Goal: Task Accomplishment & Management: Use online tool/utility

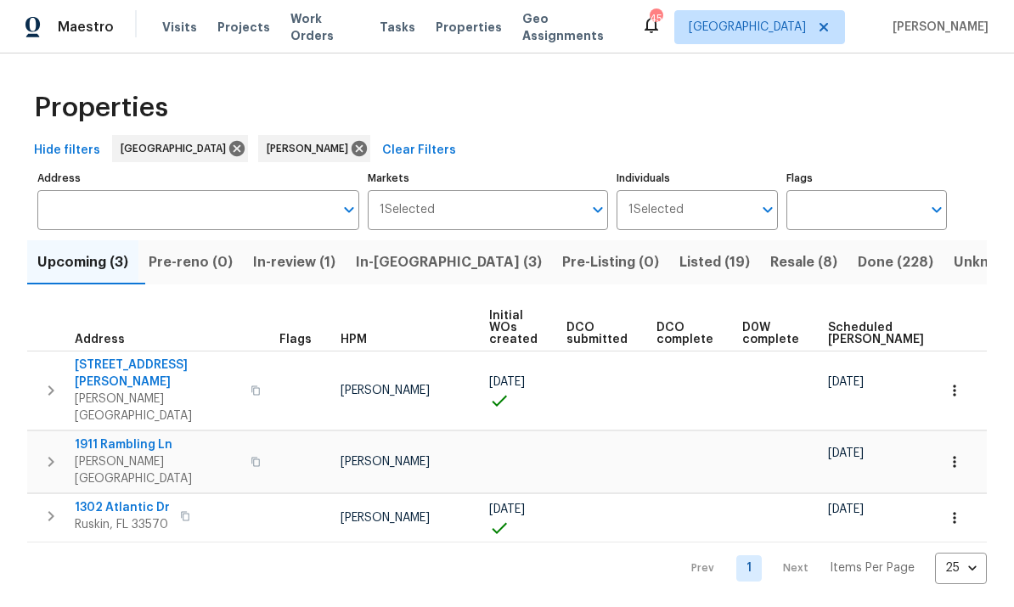
click at [415, 265] on span "In-reno (3)" at bounding box center [449, 263] width 186 height 24
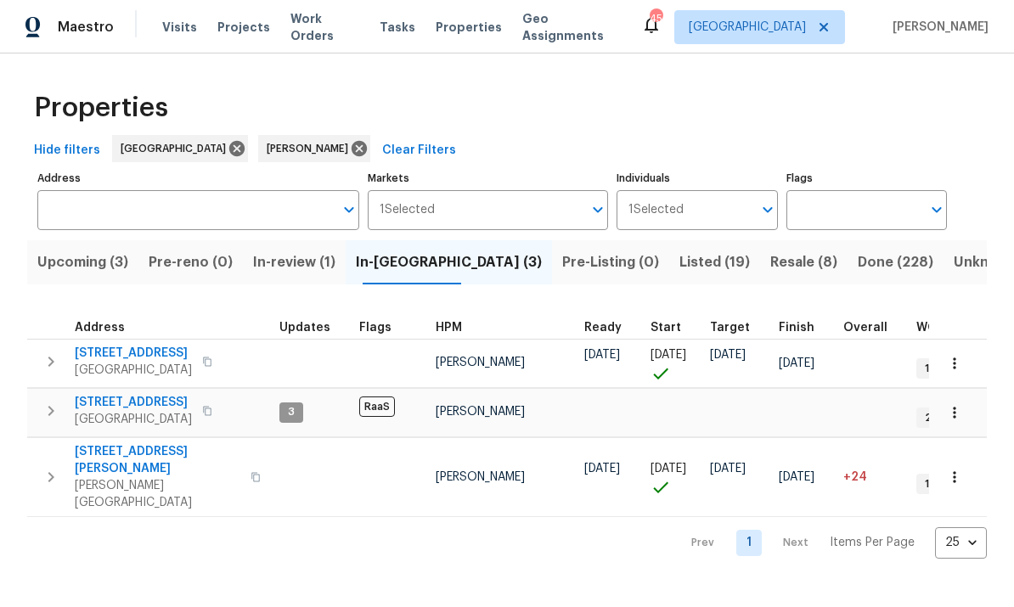
click at [56, 415] on icon "button" at bounding box center [51, 411] width 20 height 20
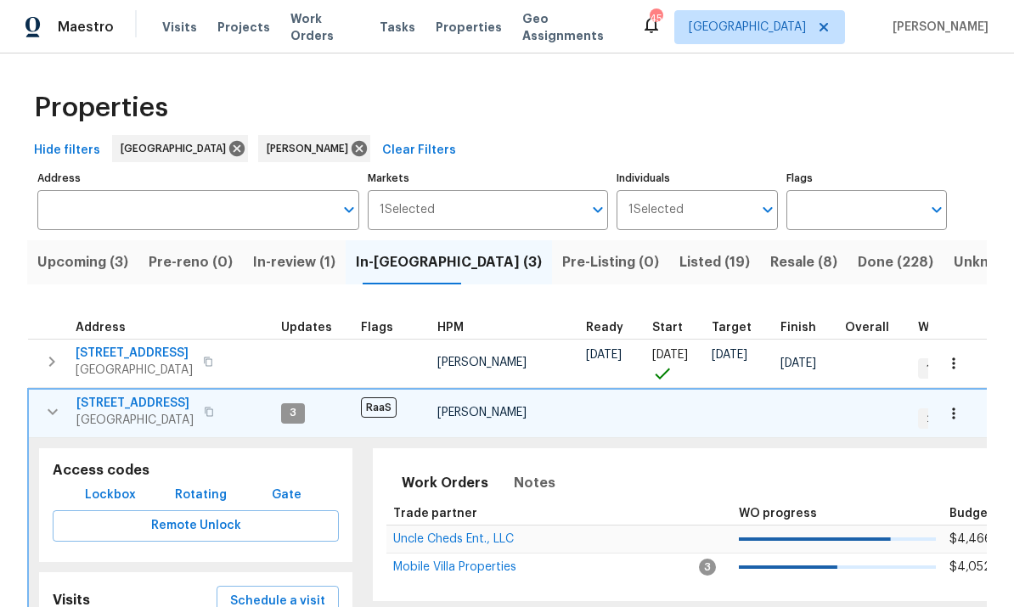
click at [100, 500] on span "Lockbox" at bounding box center [110, 495] width 51 height 21
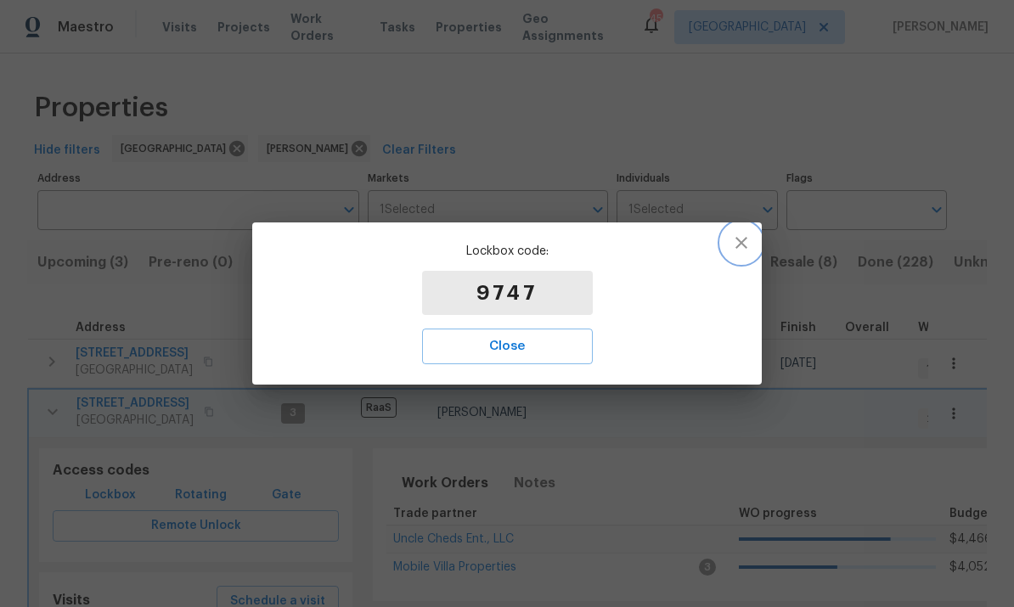
click at [739, 236] on icon "button" at bounding box center [741, 243] width 20 height 20
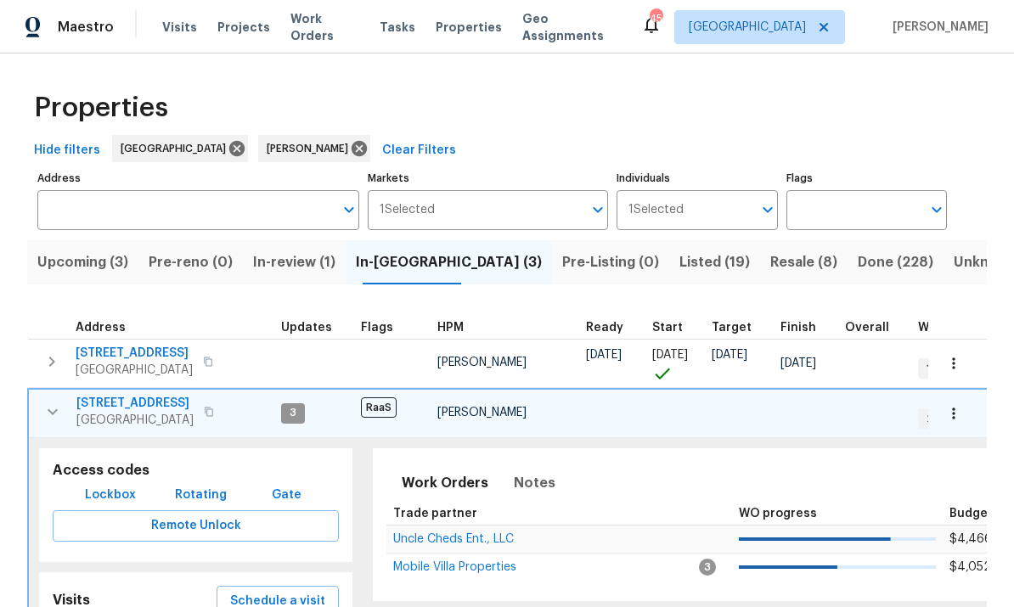
click at [42, 421] on icon "button" at bounding box center [52, 412] width 20 height 20
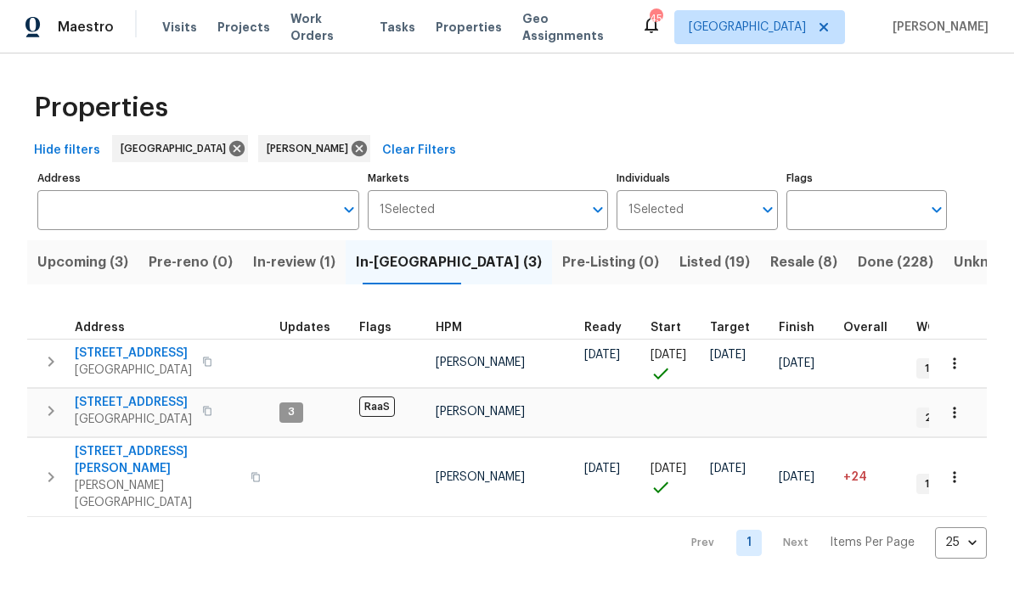
click at [115, 354] on span "705 Winterside Dr" at bounding box center [133, 353] width 117 height 17
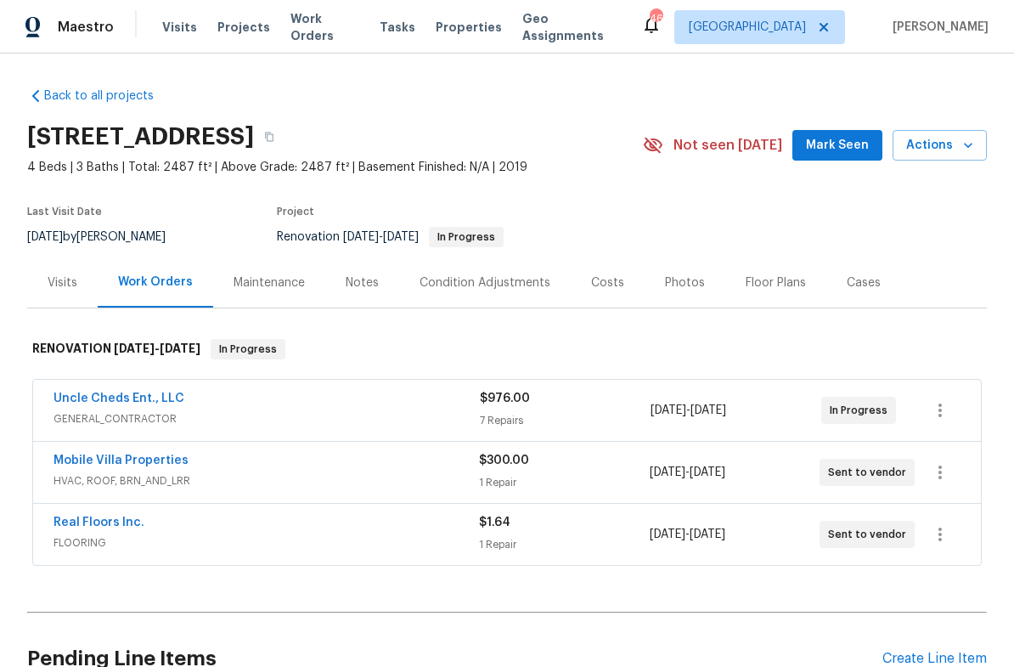
click at [56, 286] on div "Visits" at bounding box center [63, 282] width 30 height 17
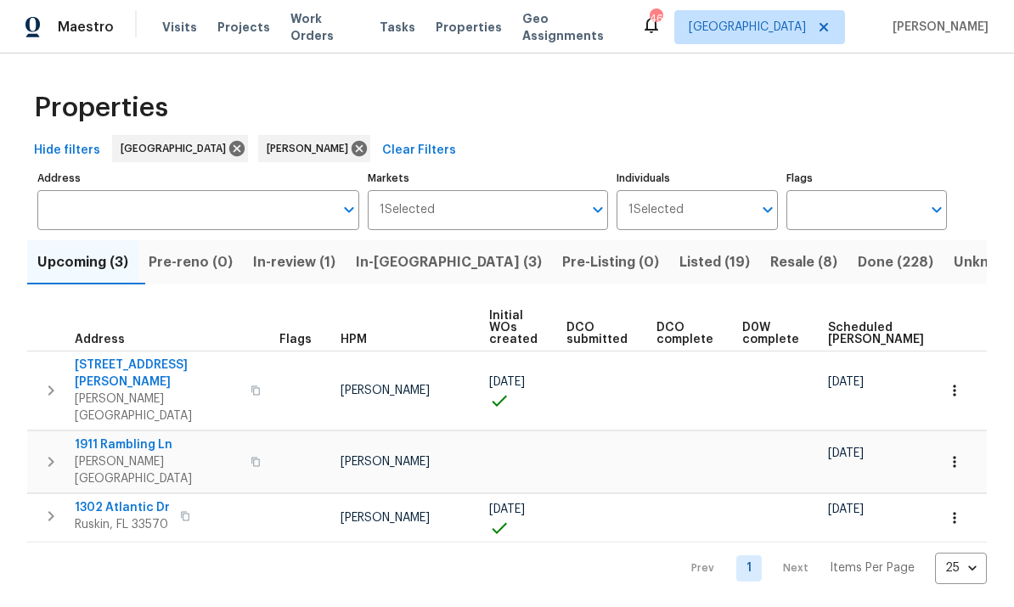
click at [112, 437] on span "1911 Rambling Ln" at bounding box center [158, 445] width 166 height 17
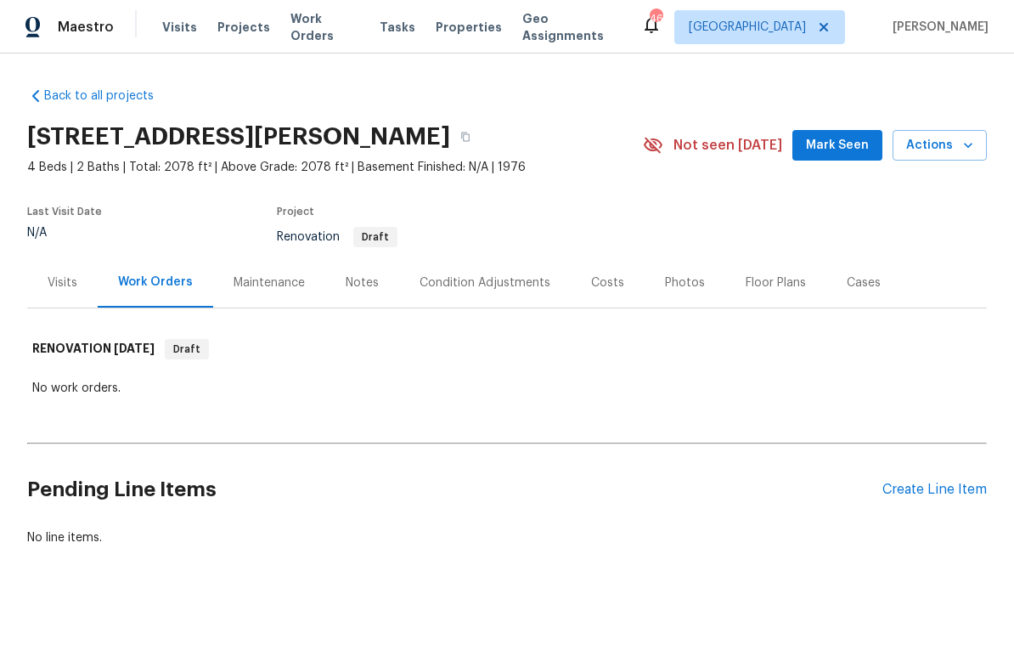
click at [511, 283] on div "Condition Adjustments" at bounding box center [485, 282] width 131 height 17
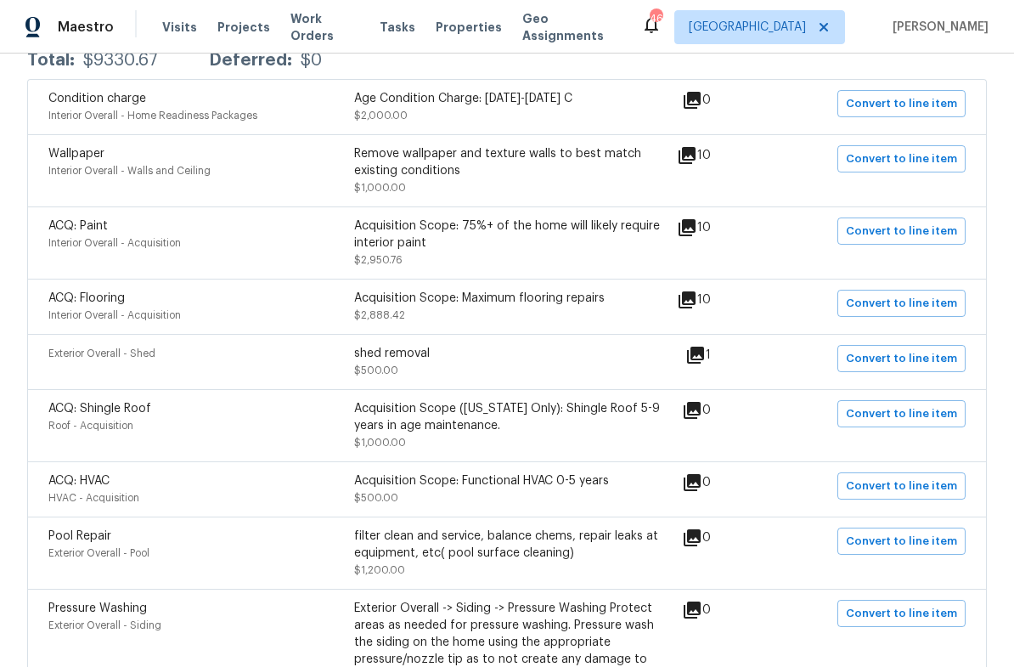
scroll to position [351, 0]
click at [919, 234] on span "Convert to line item" at bounding box center [901, 233] width 111 height 20
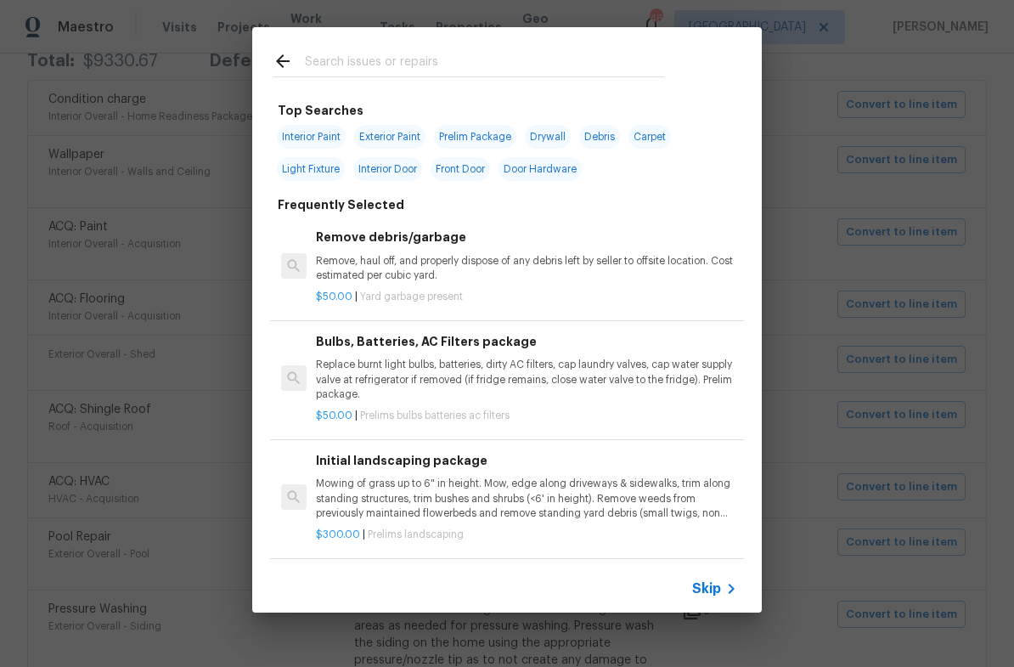
click at [710, 579] on div "Skip" at bounding box center [716, 589] width 49 height 20
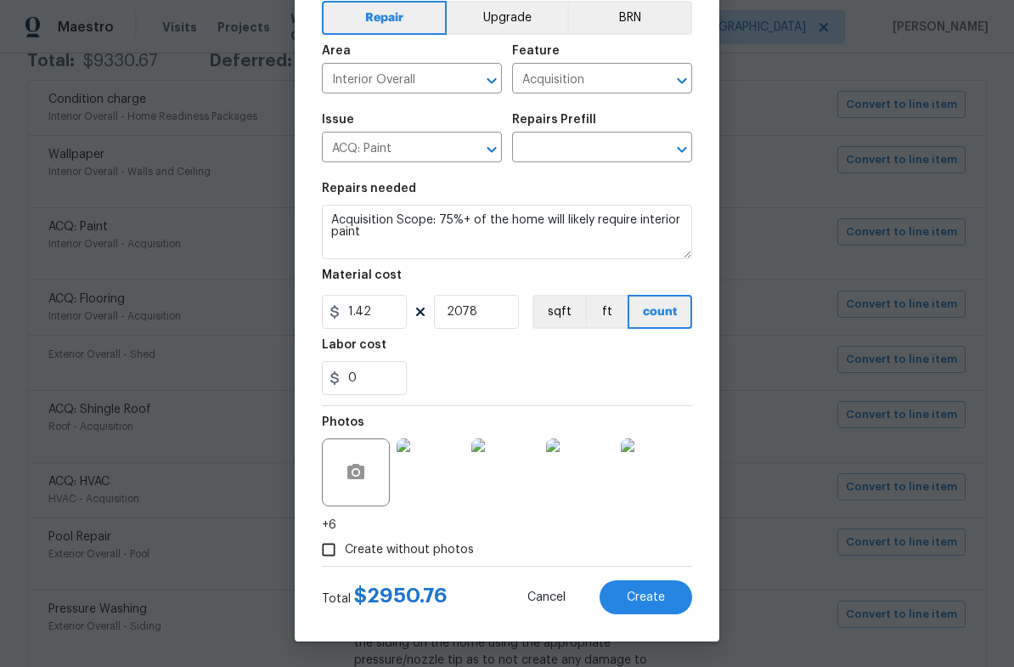
scroll to position [85, 0]
click at [664, 580] on button "Create" at bounding box center [646, 597] width 93 height 34
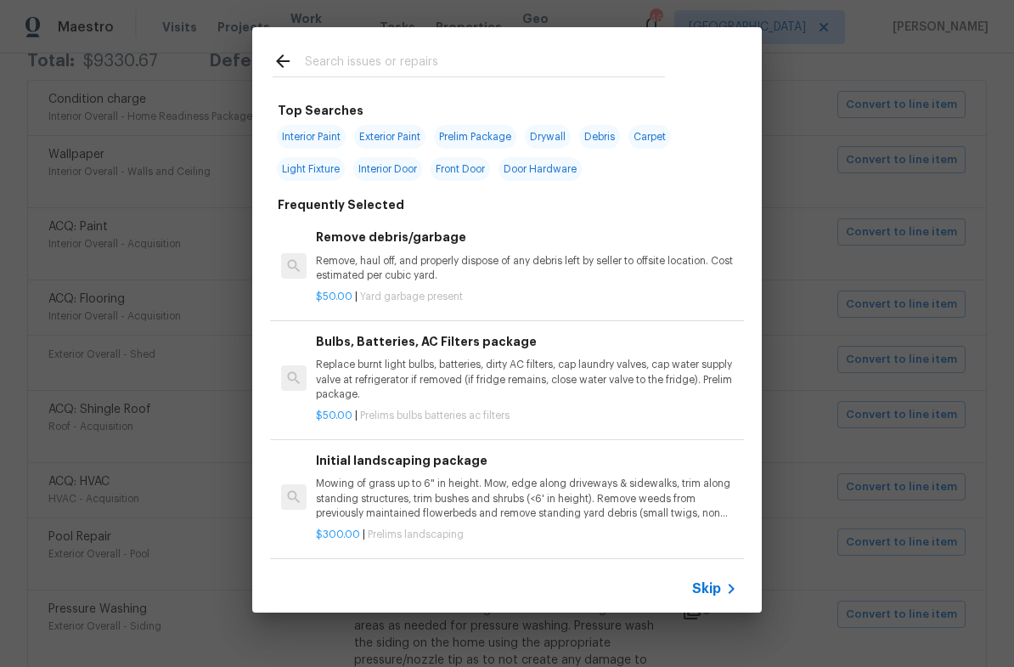
click at [716, 579] on div "Skip" at bounding box center [716, 589] width 49 height 20
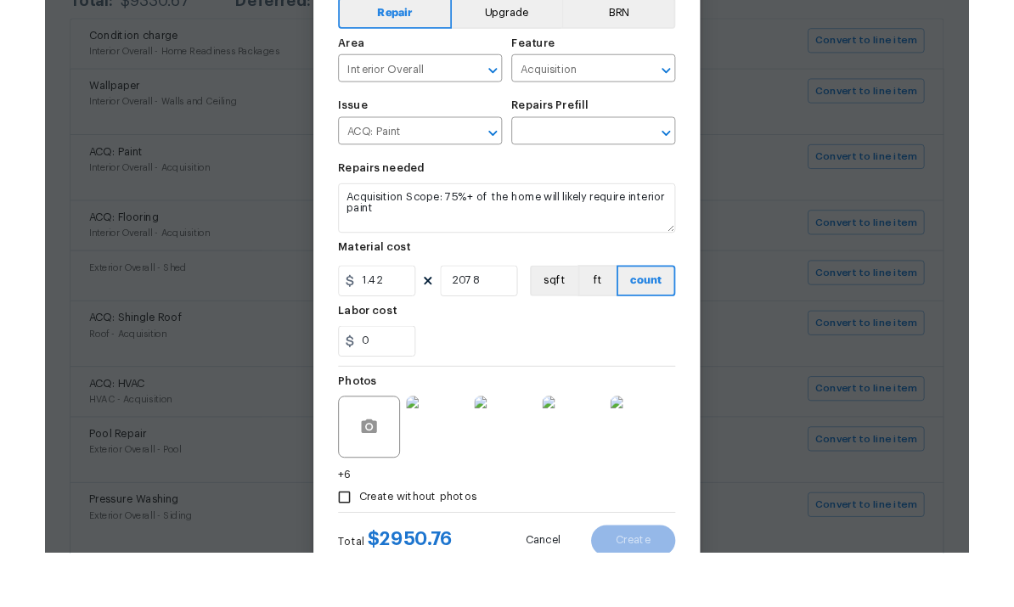
scroll to position [26, 0]
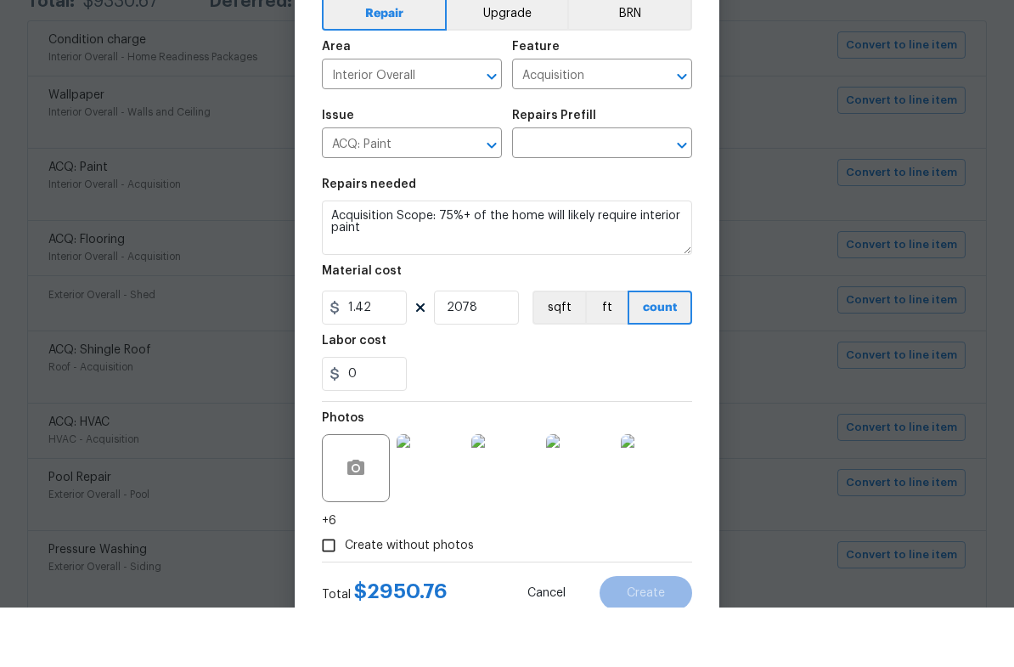
click at [582, 191] on input "text" at bounding box center [578, 204] width 133 height 26
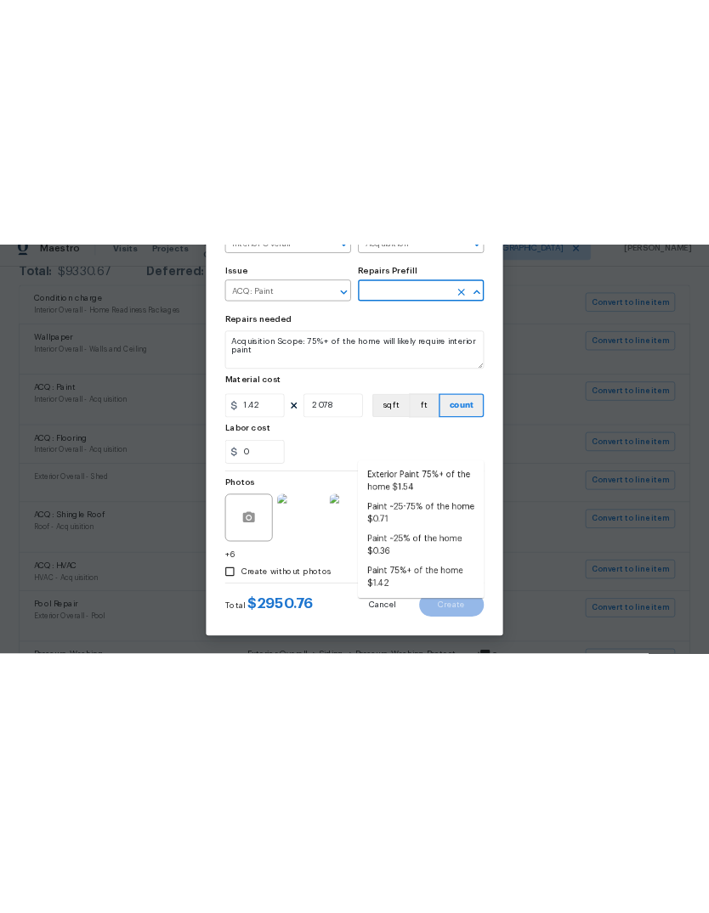
scroll to position [0, 0]
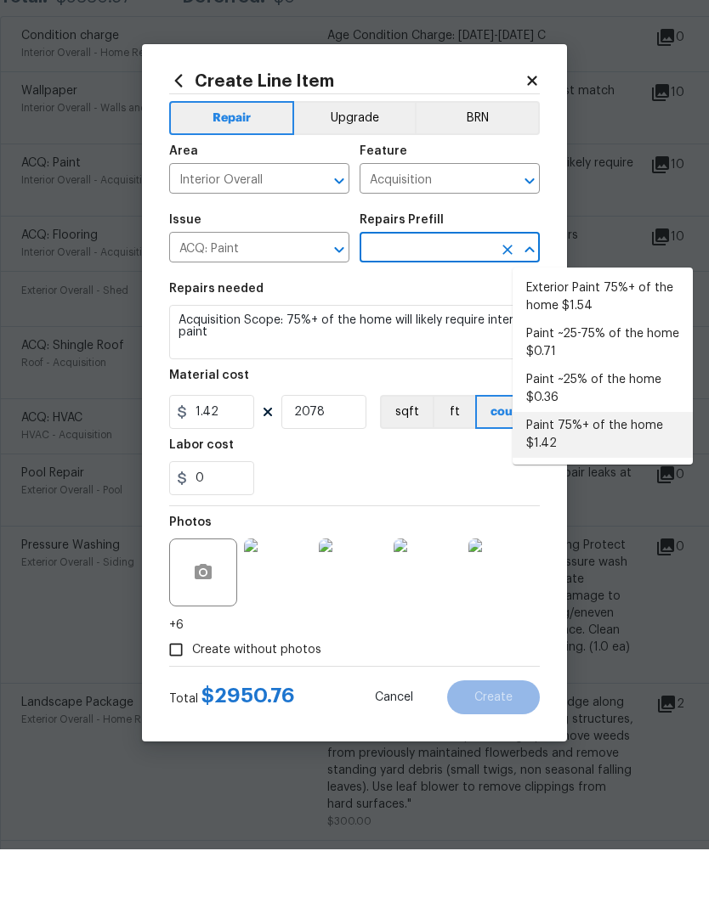
click at [600, 476] on li "Paint 75%+ of the home $1.42" at bounding box center [602, 499] width 180 height 46
type input "Paint 75%+ of the home $1.42"
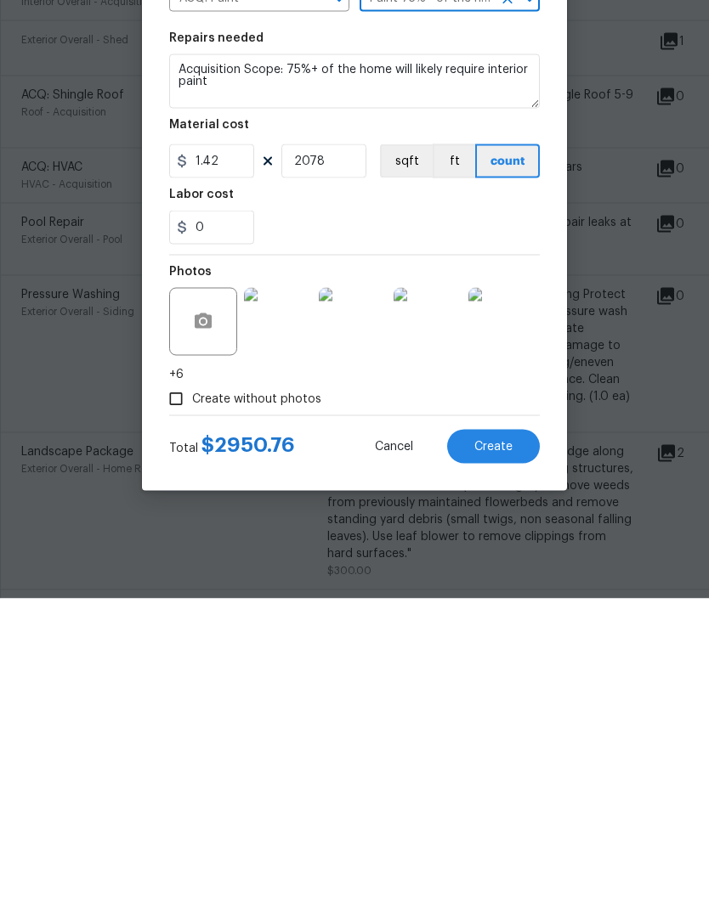
scroll to position [64, 0]
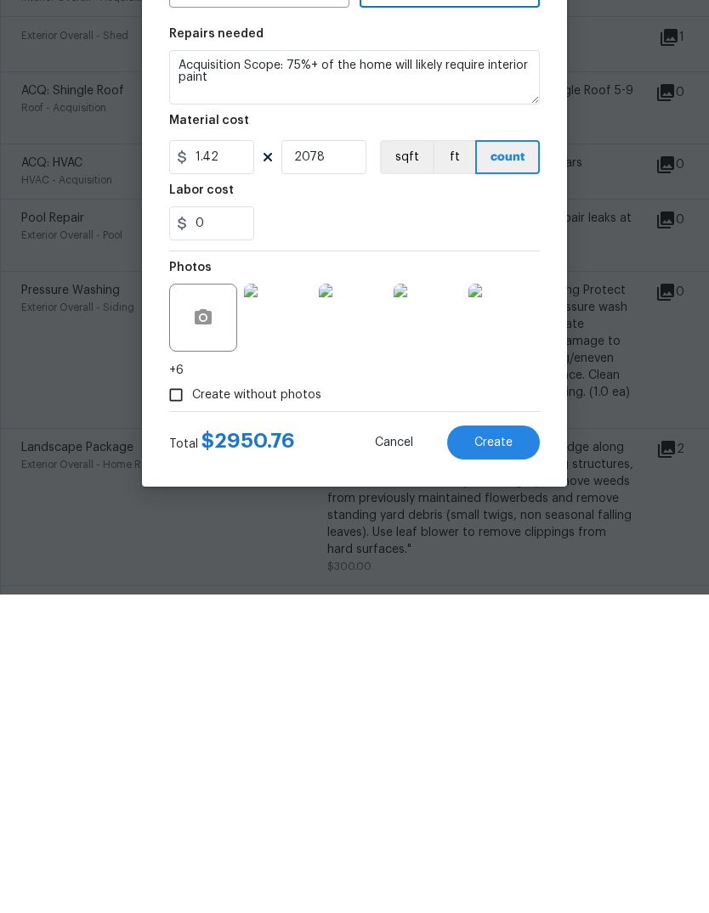
click at [507, 666] on span "Create" at bounding box center [493, 761] width 38 height 13
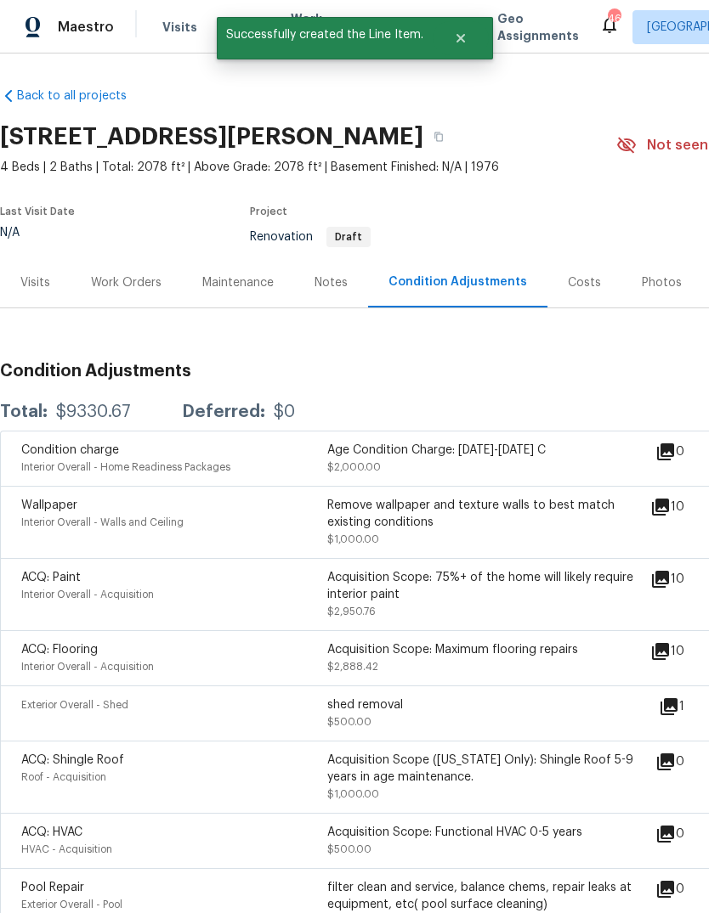
scroll to position [0, 0]
click at [132, 257] on div "Work Orders" at bounding box center [126, 282] width 111 height 50
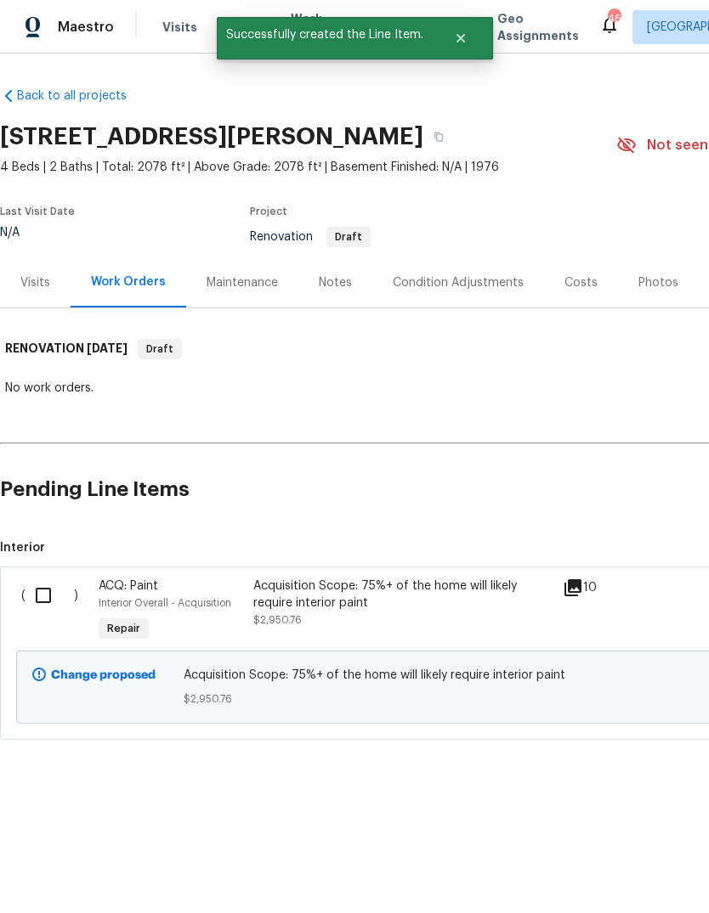
click at [42, 602] on input "checkbox" at bounding box center [49, 596] width 48 height 36
checkbox input "true"
click at [664, 666] on button "Create Work Order" at bounding box center [611, 871] width 140 height 31
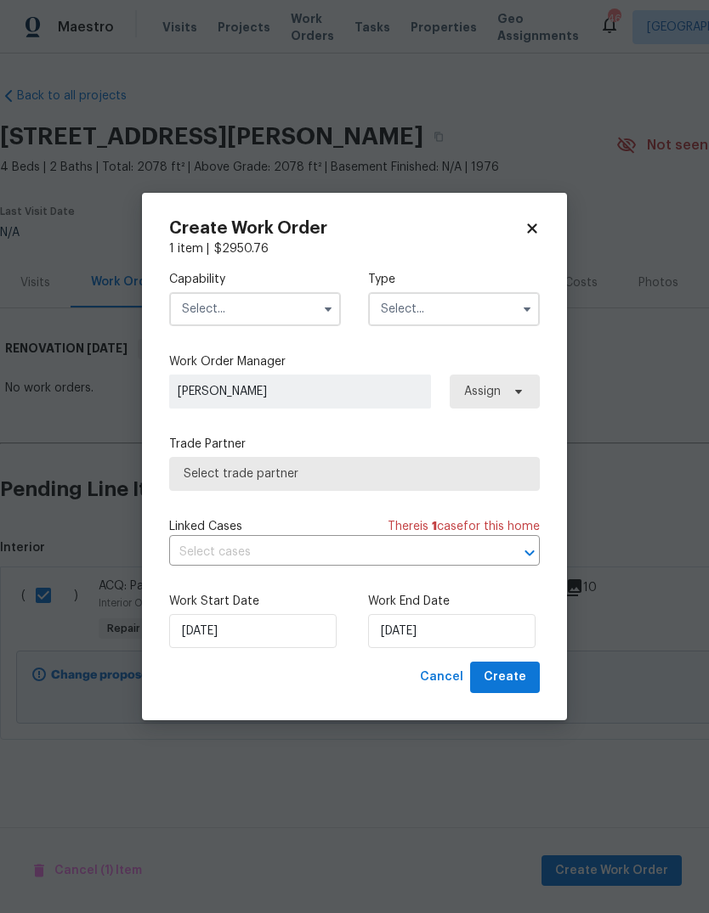
click at [241, 313] on input "text" at bounding box center [255, 309] width 172 height 34
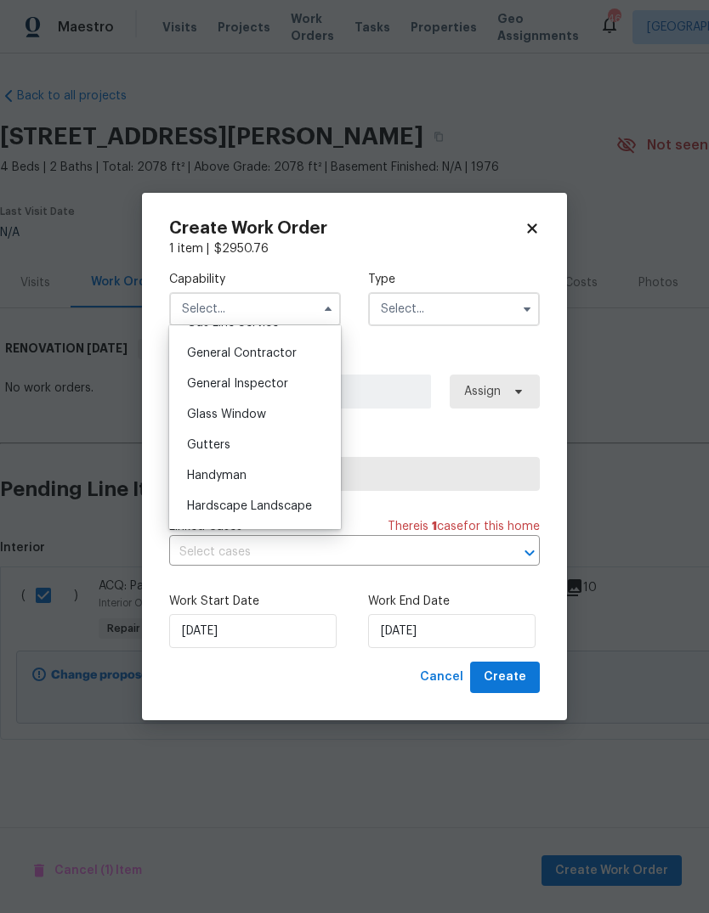
scroll to position [800, 0]
click at [281, 362] on span "General Contractor" at bounding box center [242, 357] width 110 height 12
type input "General Contractor"
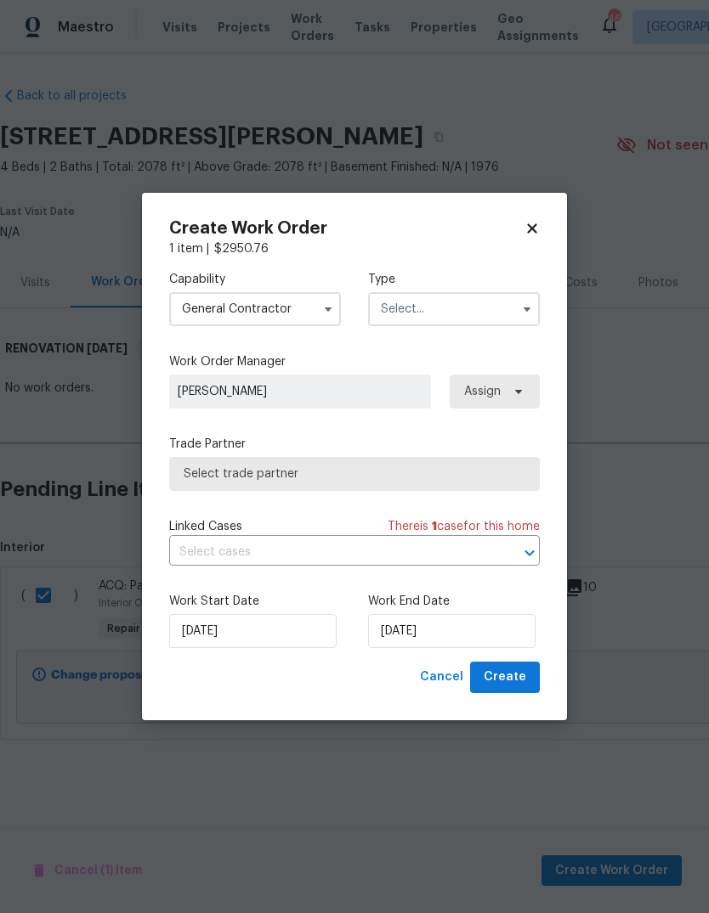
click at [464, 306] on input "text" at bounding box center [454, 309] width 172 height 34
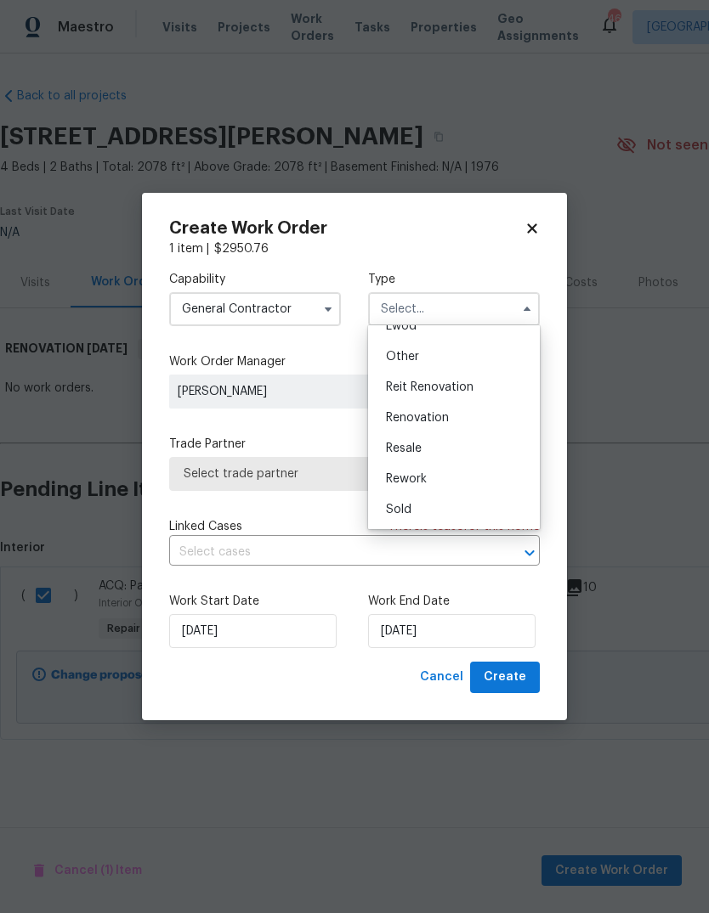
scroll to position [202, 0]
click at [429, 427] on div "Renovation" at bounding box center [453, 418] width 163 height 31
type input "Renovation"
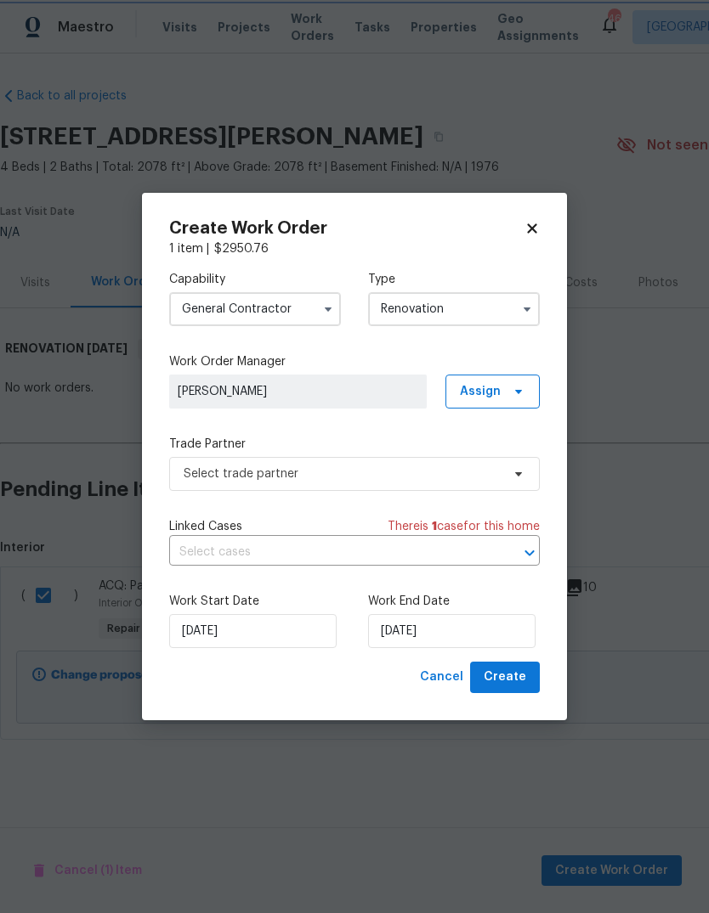
scroll to position [0, 0]
click at [441, 626] on input "9/29/2025" at bounding box center [451, 631] width 167 height 34
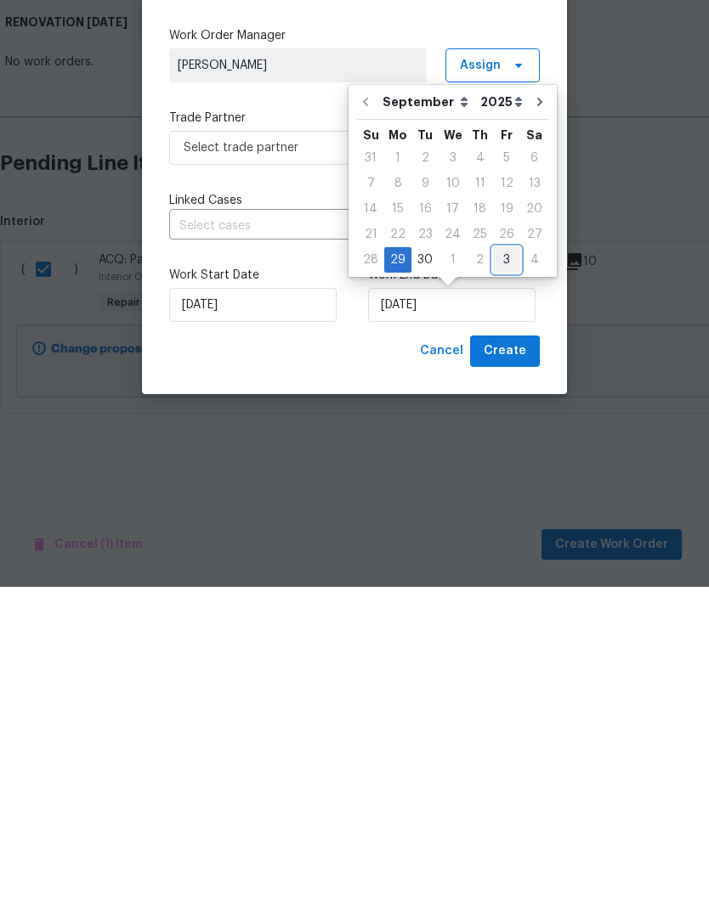
click at [498, 574] on div "3" at bounding box center [506, 586] width 27 height 24
type input "10/3/2025"
select select "9"
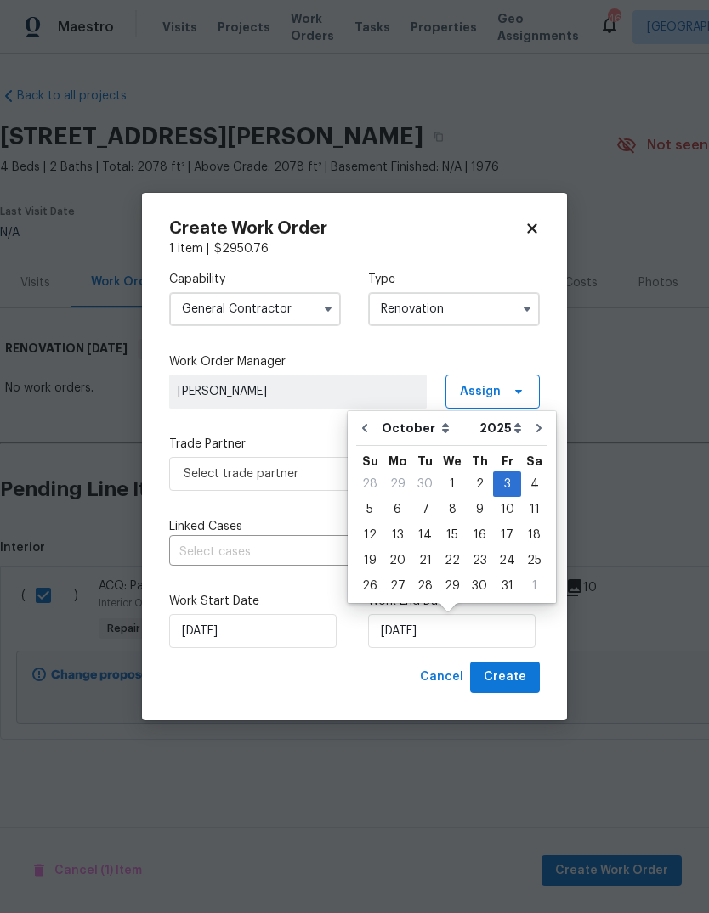
click at [318, 666] on div "Cancel Create" at bounding box center [354, 677] width 370 height 31
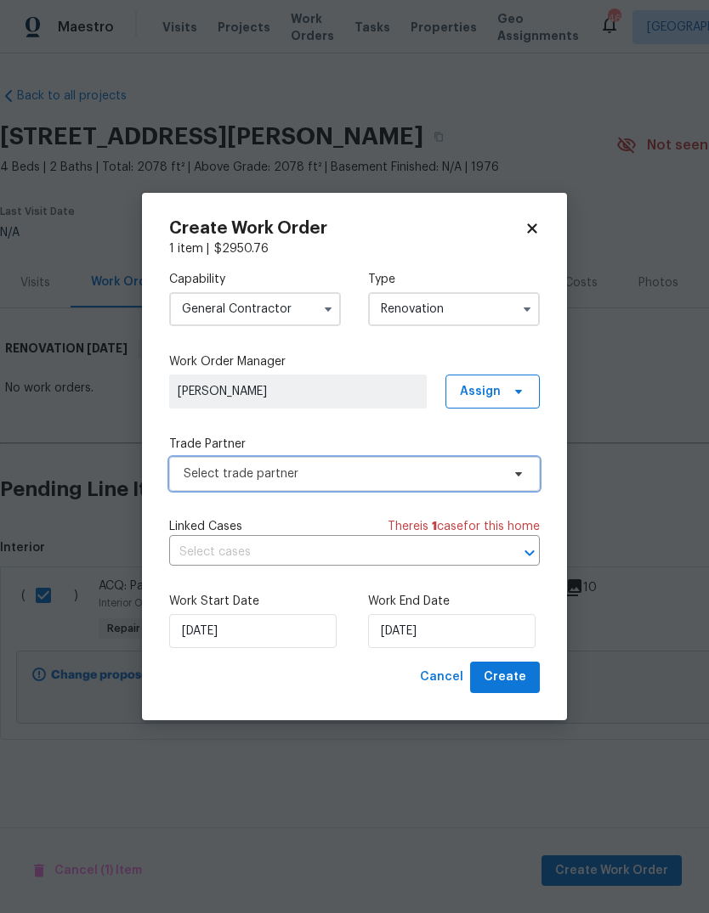
click at [488, 477] on span "Select trade partner" at bounding box center [342, 474] width 317 height 17
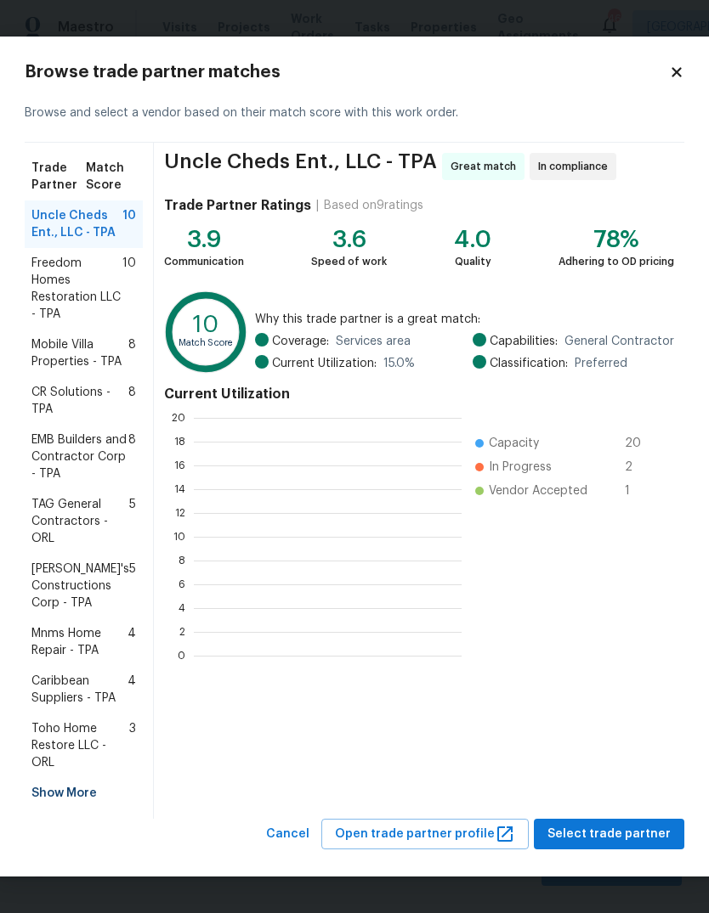
scroll to position [238, 268]
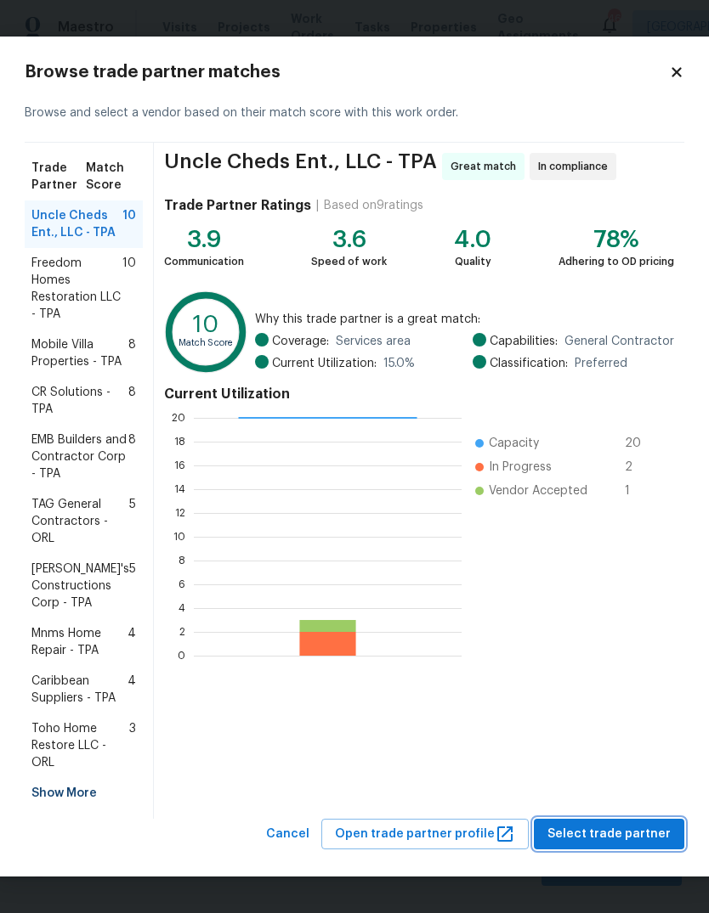
click at [643, 666] on span "Select trade partner" at bounding box center [608, 834] width 123 height 21
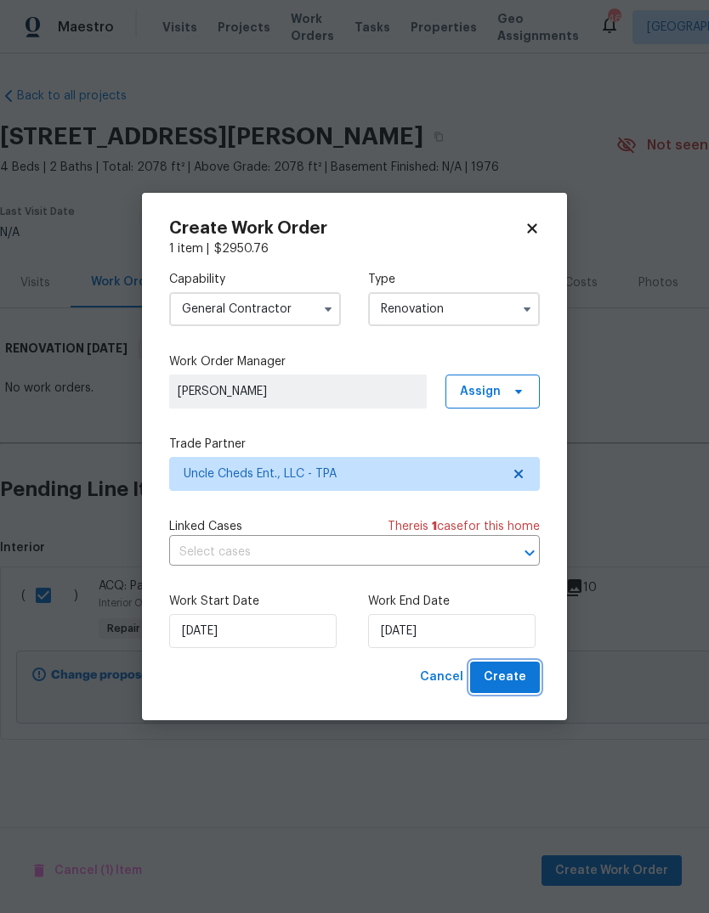
click at [512, 666] on span "Create" at bounding box center [504, 677] width 42 height 21
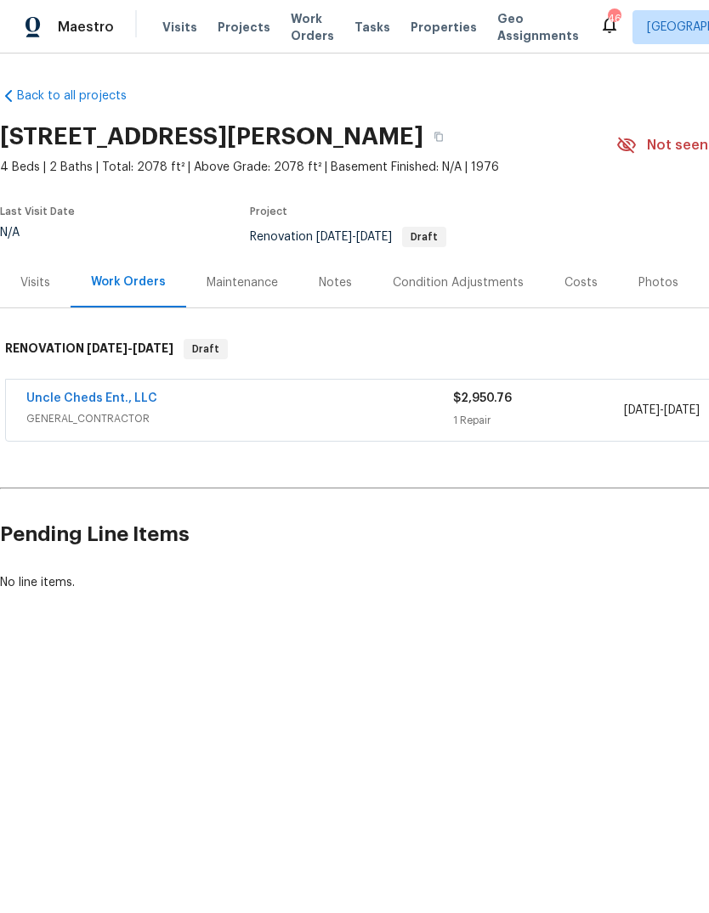
click at [71, 398] on link "Uncle Cheds Ent., LLC" at bounding box center [91, 399] width 131 height 12
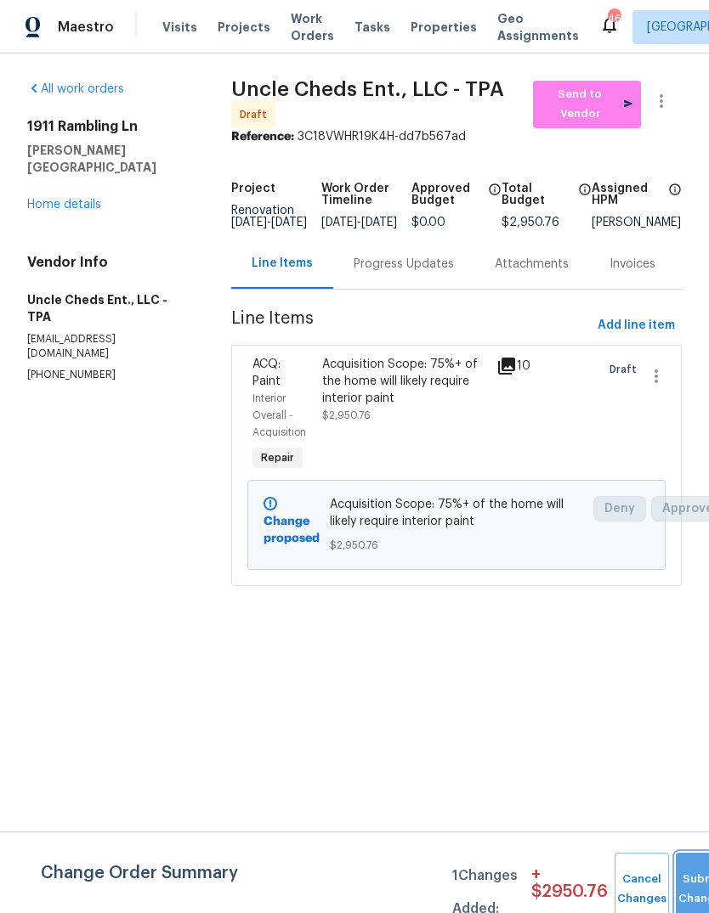
click at [691, 880] on button "Submit Changes" at bounding box center [702, 889] width 54 height 73
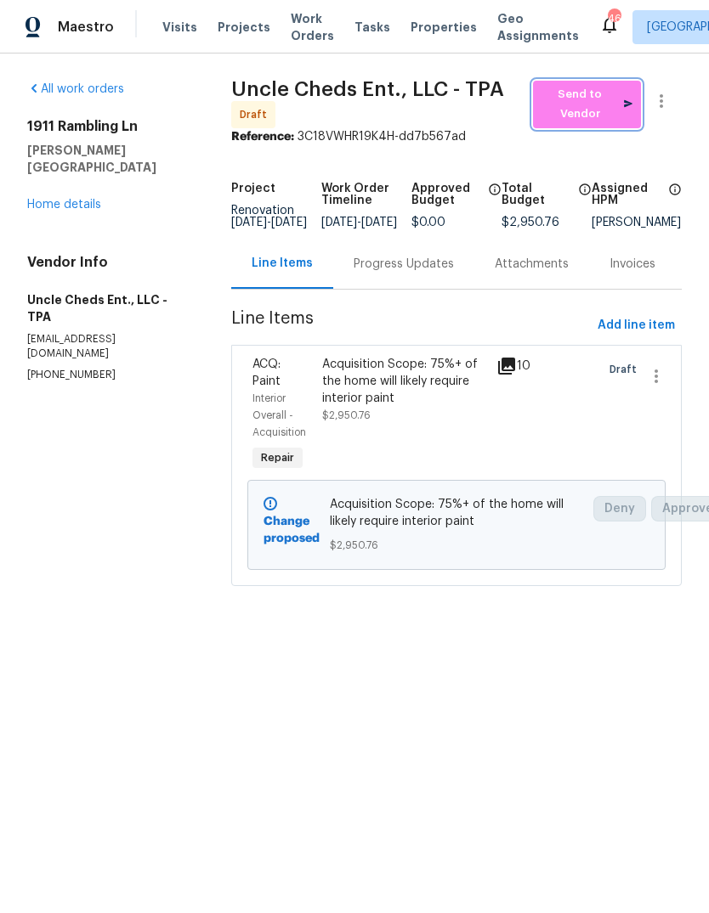
click at [584, 112] on span "Send to Vendor" at bounding box center [586, 104] width 91 height 39
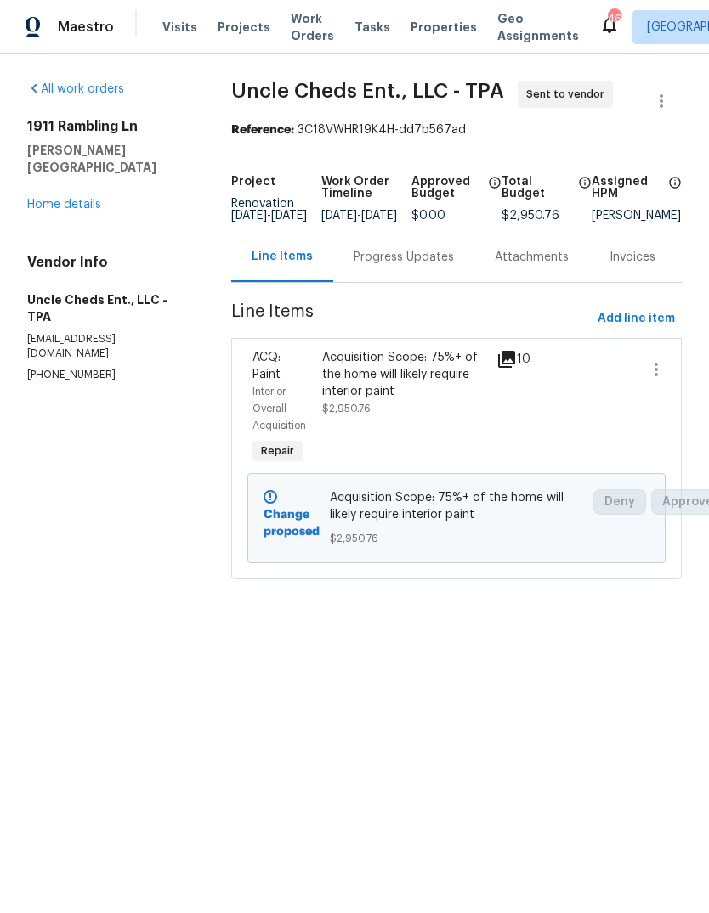
click at [53, 199] on link "Home details" at bounding box center [64, 205] width 74 height 12
